Goal: Transaction & Acquisition: Obtain resource

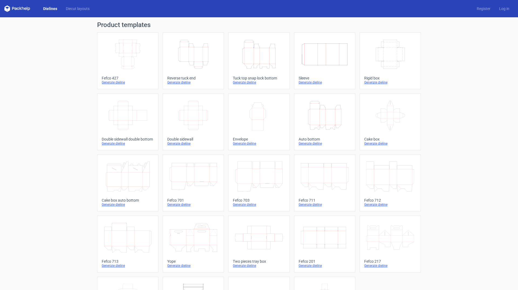
click at [246, 81] on div "Generate dieline" at bounding box center [259, 82] width 52 height 4
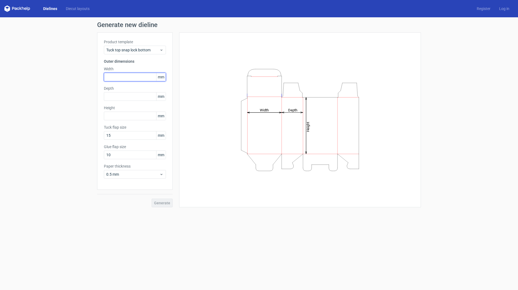
click at [117, 77] on input "text" at bounding box center [135, 77] width 62 height 9
drag, startPoint x: 116, startPoint y: 76, endPoint x: 150, endPoint y: 71, distance: 33.9
click at [87, 74] on div "Generate new dieline Product template Tuck top snap lock bottom Outer dimension…" at bounding box center [259, 114] width 518 height 194
type input "100"
click at [110, 96] on input "text" at bounding box center [135, 96] width 62 height 9
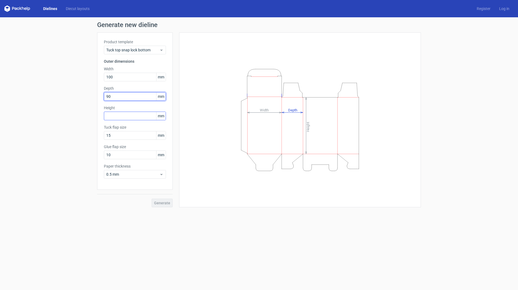
type input "90"
click at [111, 112] on input "text" at bounding box center [135, 115] width 62 height 9
type input "60"
click at [157, 202] on span "Generate" at bounding box center [162, 203] width 16 height 4
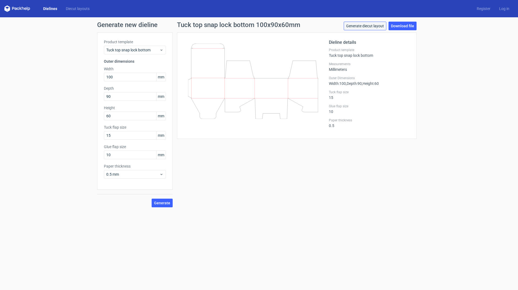
click at [371, 26] on link "Generate diecut layout" at bounding box center [365, 26] width 43 height 9
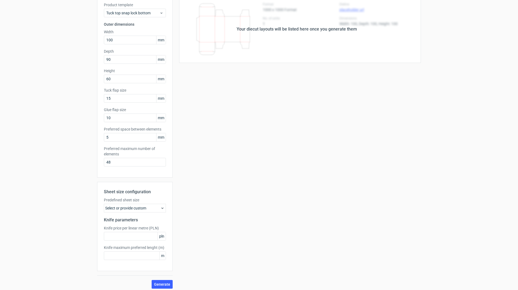
scroll to position [40, 0]
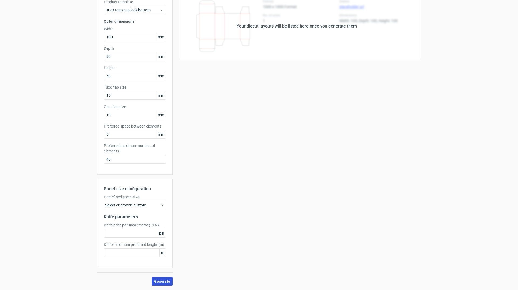
click at [161, 281] on span "Generate" at bounding box center [162, 281] width 16 height 4
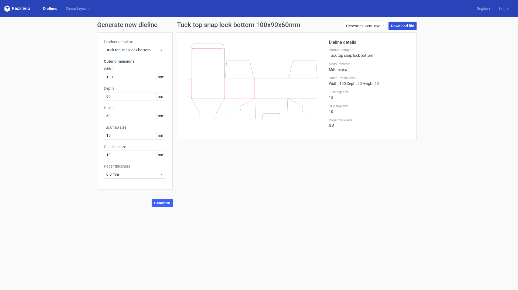
click at [407, 26] on link "Download file" at bounding box center [403, 26] width 28 height 9
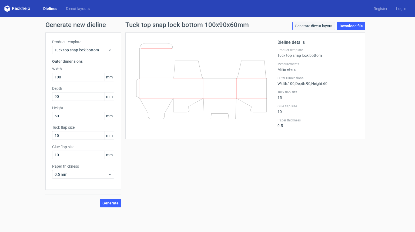
click at [310, 27] on link "Generate diecut layout" at bounding box center [313, 26] width 43 height 9
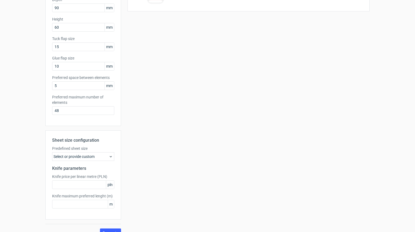
scroll to position [97, 0]
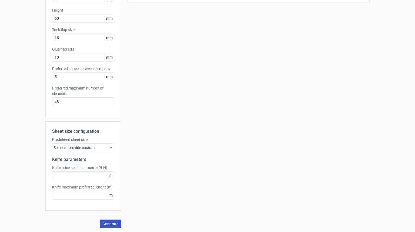
click at [107, 220] on button "Generate" at bounding box center [110, 223] width 21 height 9
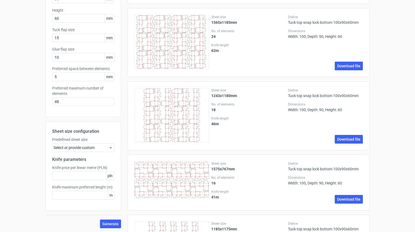
scroll to position [0, 0]
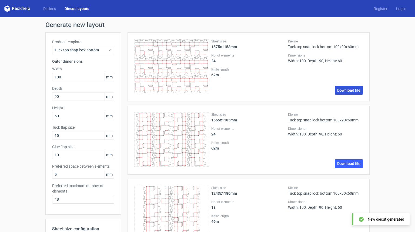
click at [347, 90] on link "Download file" at bounding box center [348, 90] width 28 height 9
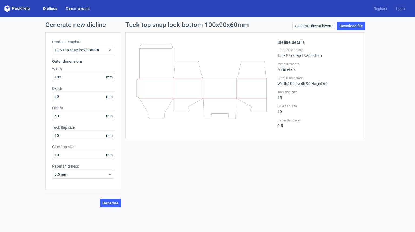
click at [77, 9] on link "Diecut layouts" at bounding box center [78, 8] width 32 height 5
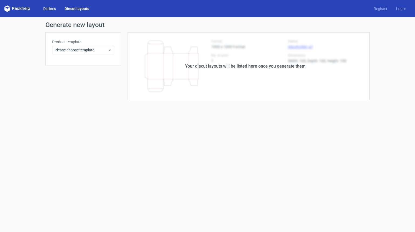
click at [52, 9] on link "Dielines" at bounding box center [49, 8] width 21 height 5
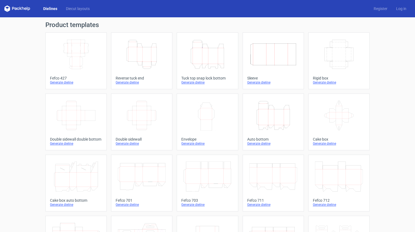
click at [194, 83] on div "Generate dieline" at bounding box center [207, 82] width 52 height 4
